Goal: Task Accomplishment & Management: Manage account settings

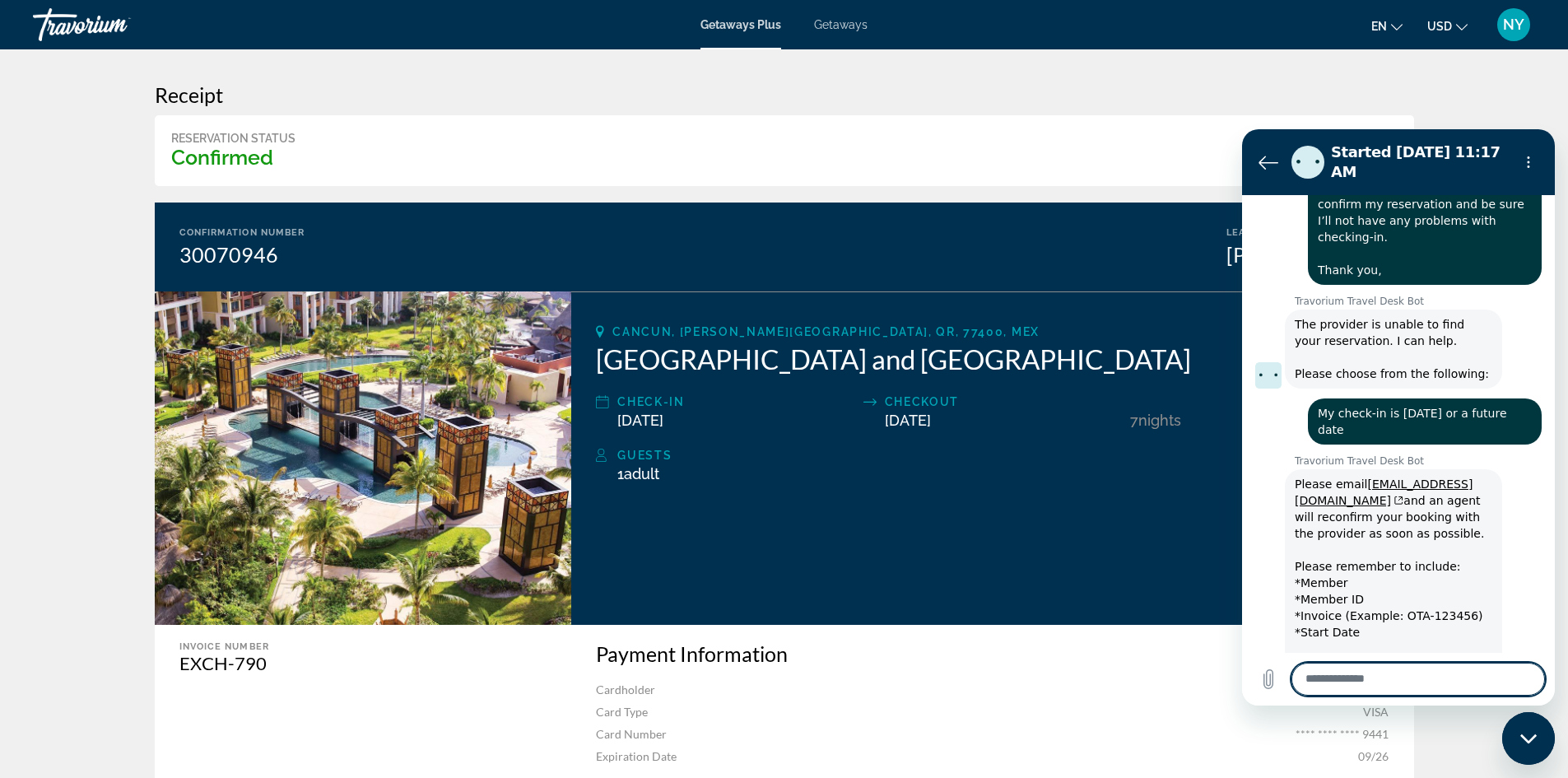
click at [1519, 24] on span "NY" at bounding box center [1514, 25] width 21 height 17
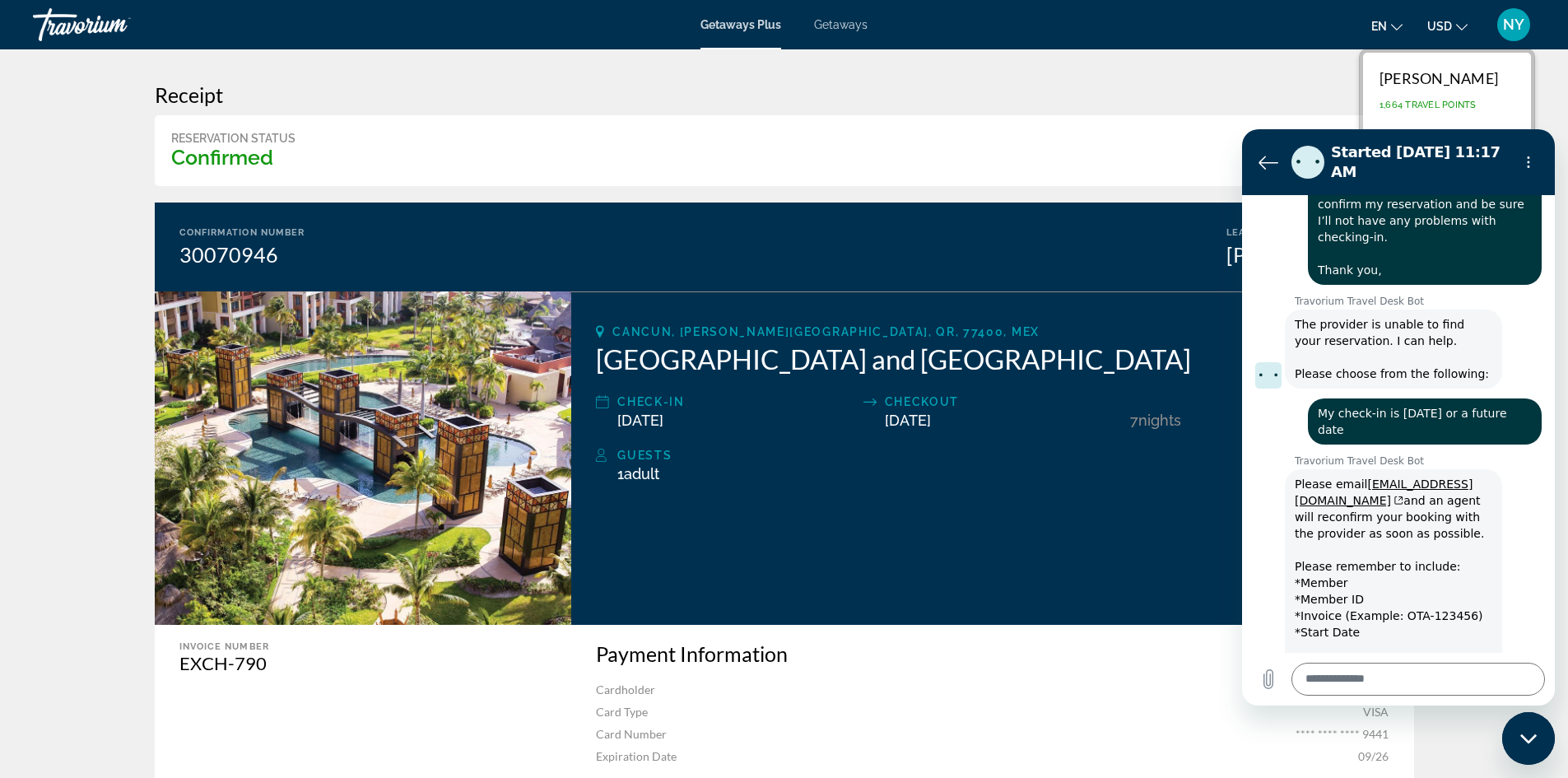
click at [1048, 91] on h3 "Receipt" at bounding box center [784, 95] width 1259 height 25
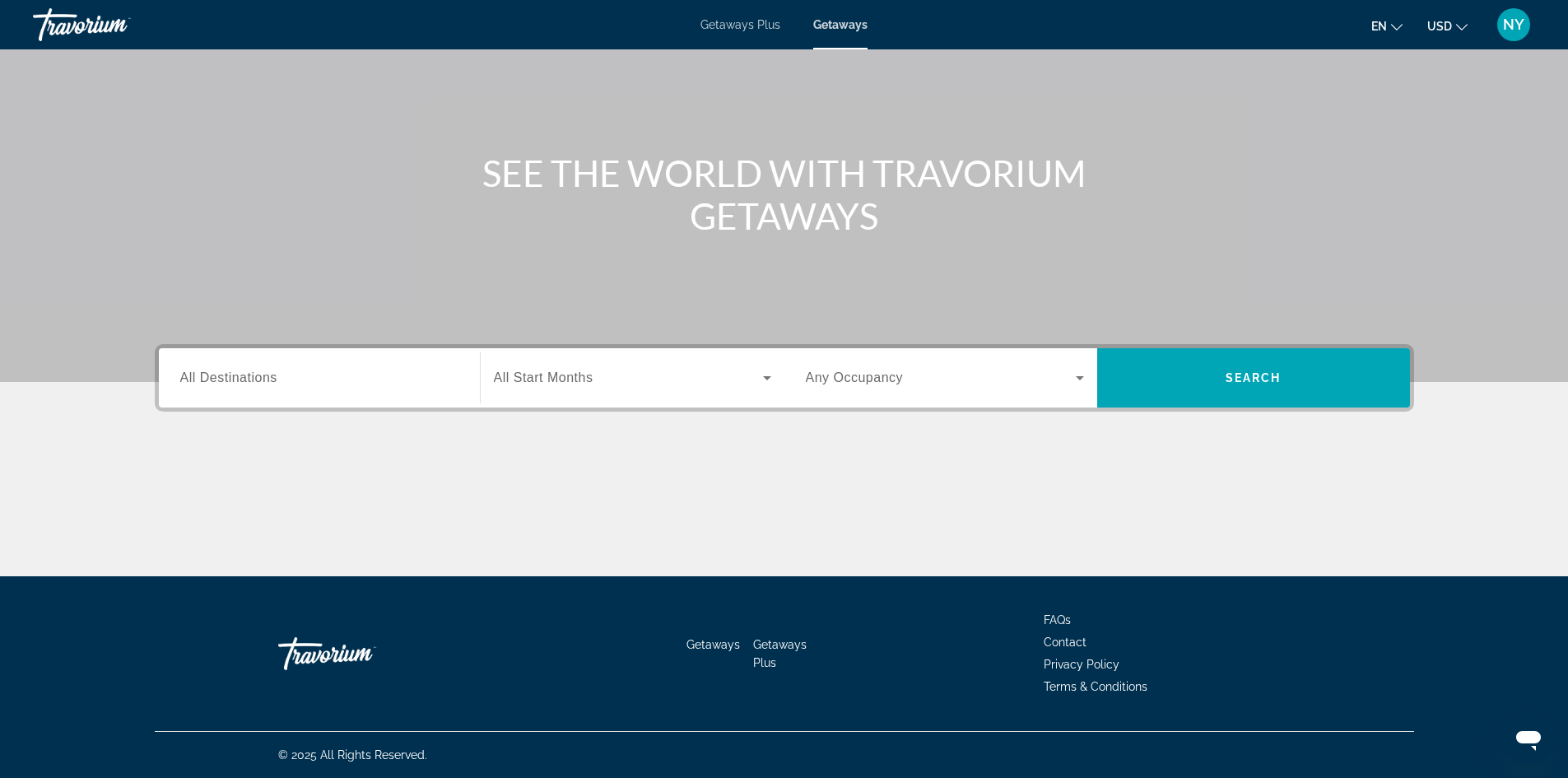
click at [1508, 20] on span "NY" at bounding box center [1514, 25] width 21 height 17
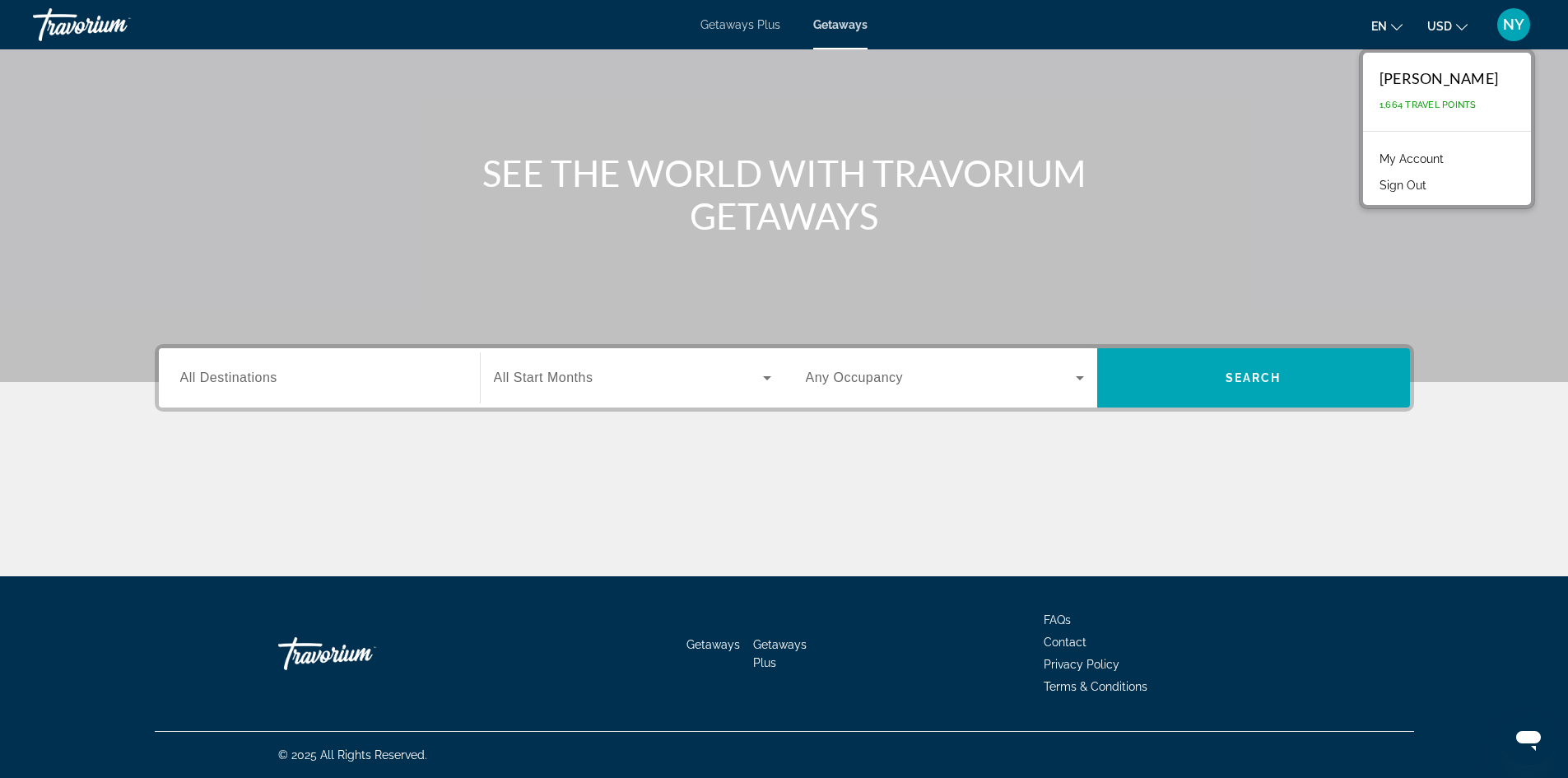
click at [1372, 155] on link "My Account" at bounding box center [1411, 159] width 80 height 21
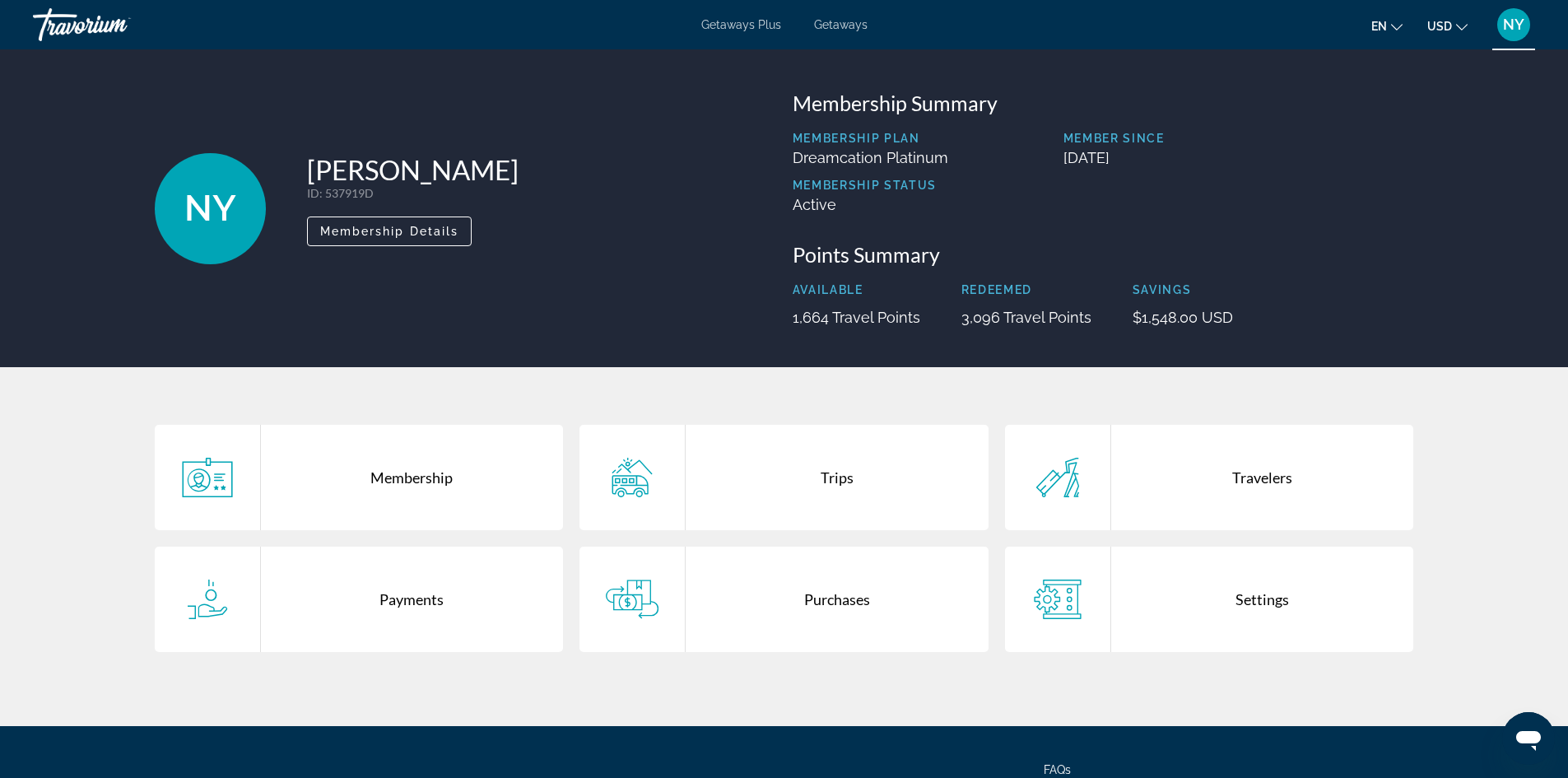
click at [819, 472] on div "Trips" at bounding box center [837, 477] width 303 height 105
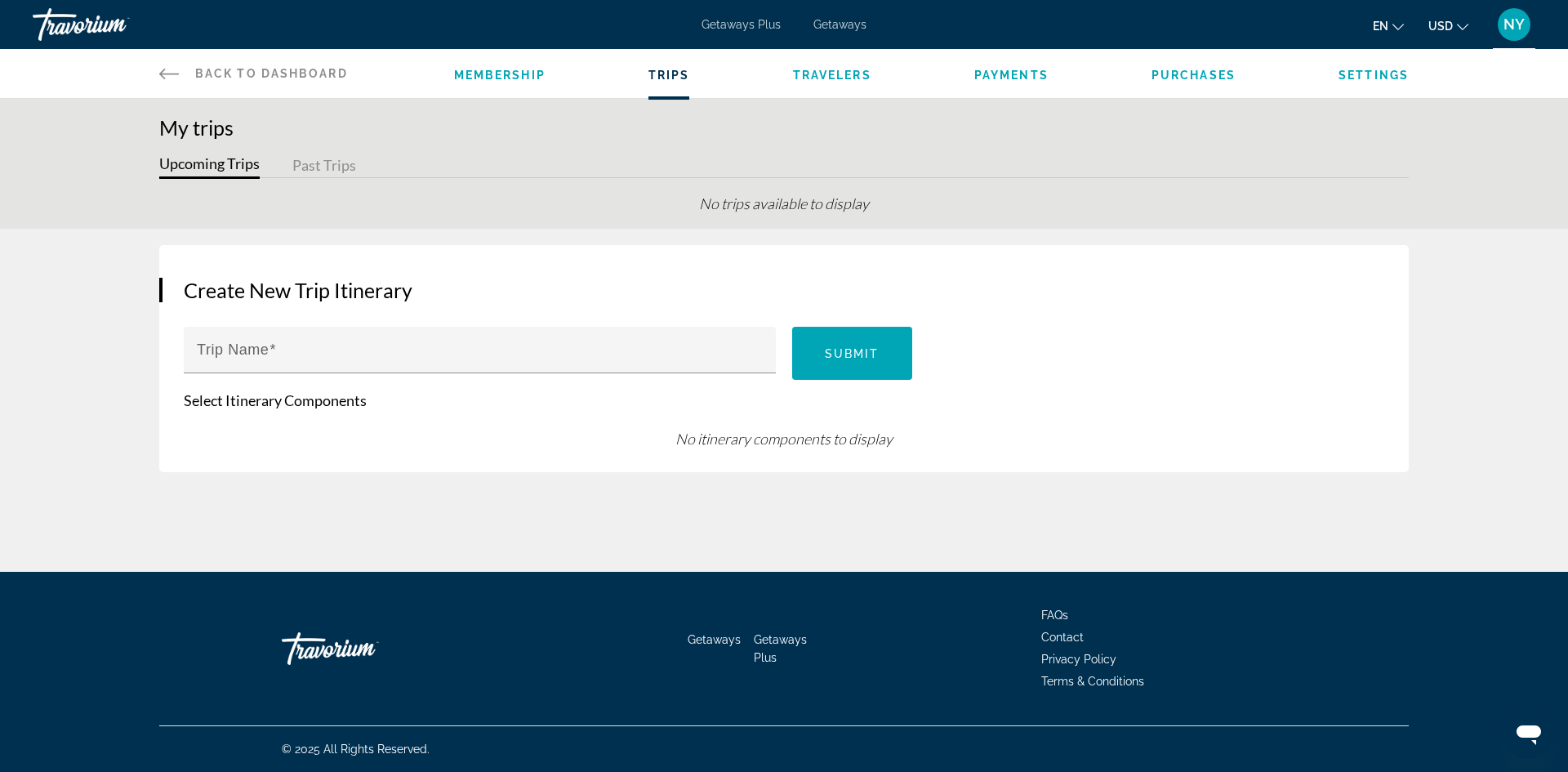
click at [483, 75] on span "Membership" at bounding box center [500, 75] width 91 height 13
